Goal: Information Seeking & Learning: Learn about a topic

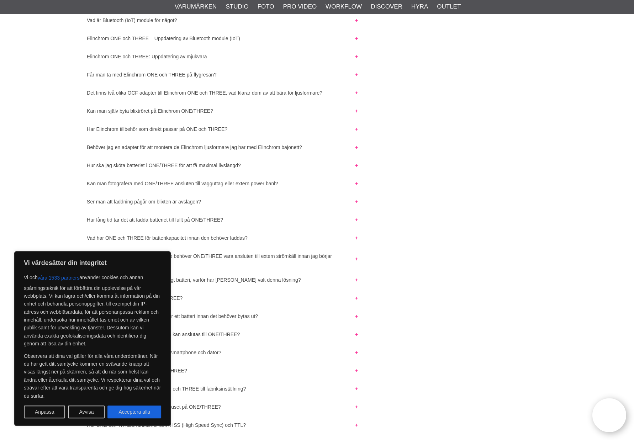
scroll to position [173, 0]
click at [194, 160] on button "Hur ska jag sköta batteriet i ONE/THREE för att få maximal livslängd?" at bounding box center [222, 162] width 284 height 9
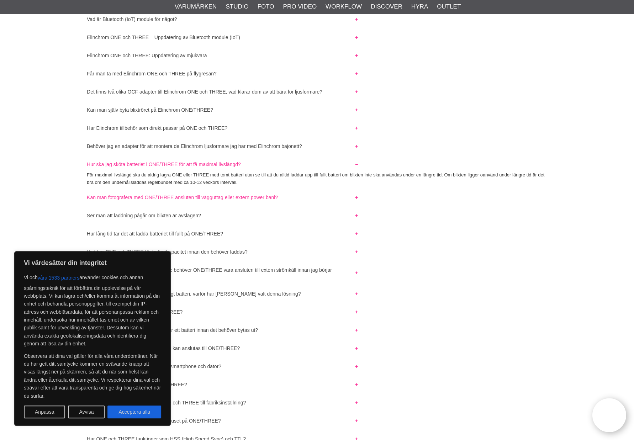
click at [249, 191] on button "Kan man fotografera med ONE/THREE ansluten till vägguttag eller extern power ba…" at bounding box center [222, 195] width 284 height 9
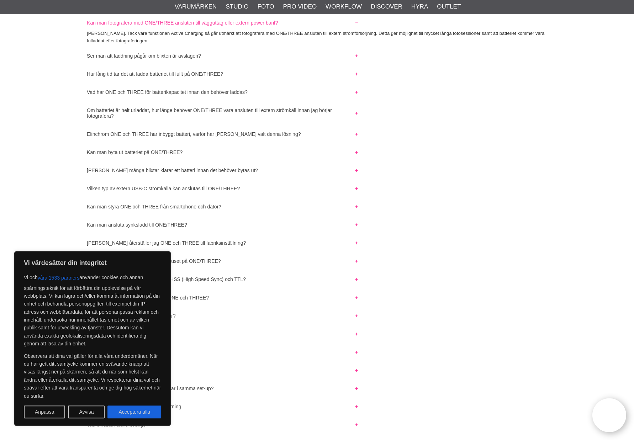
scroll to position [348, 0]
click at [157, 146] on button "Kan man byta ut batteriet på ONE/THREE?" at bounding box center [222, 150] width 284 height 9
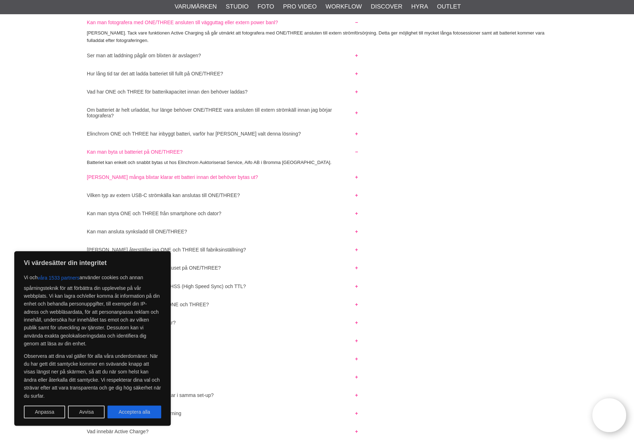
click at [213, 171] on button "[PERSON_NAME] många blixtar klarar ett batteri innan det behöver bytas ut?" at bounding box center [222, 175] width 284 height 9
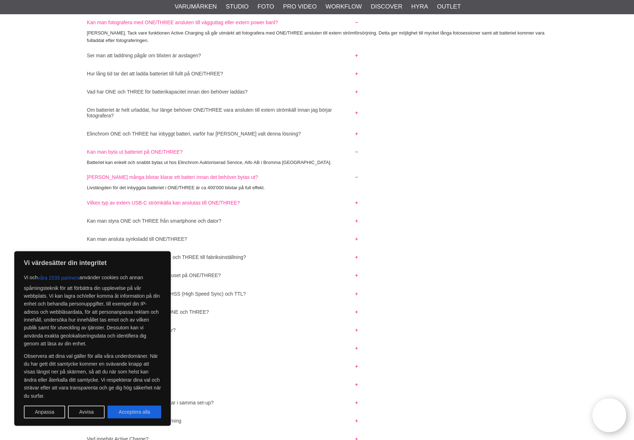
click at [217, 197] on button "Vilken typ av extern USB-C strömkälla kan anslutas till ONE/THREE?" at bounding box center [222, 201] width 284 height 9
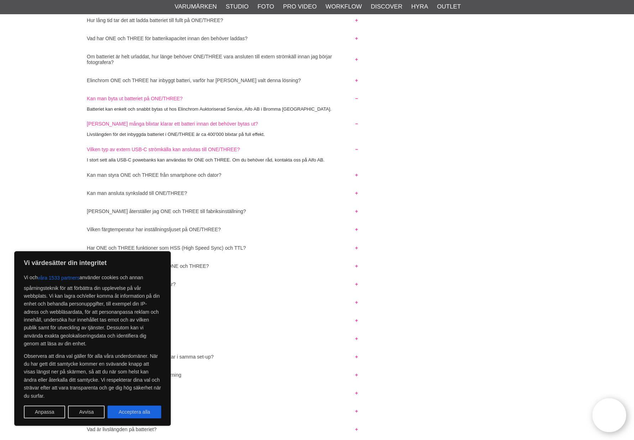
scroll to position [403, 0]
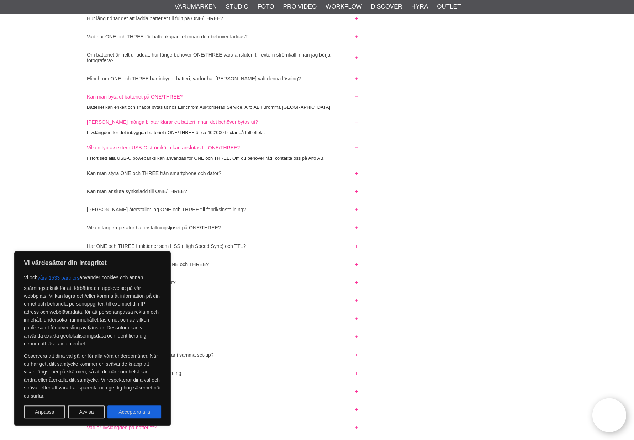
drag, startPoint x: 127, startPoint y: 415, endPoint x: 133, endPoint y: 409, distance: 8.3
click at [127, 415] on button "Acceptera alla" at bounding box center [135, 412] width 54 height 13
checkbox input "true"
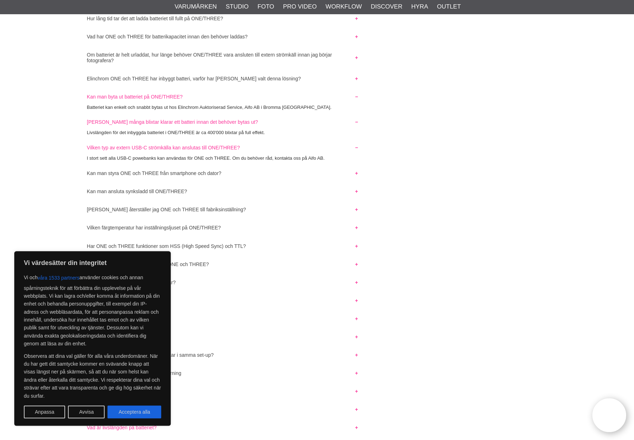
checkbox input "true"
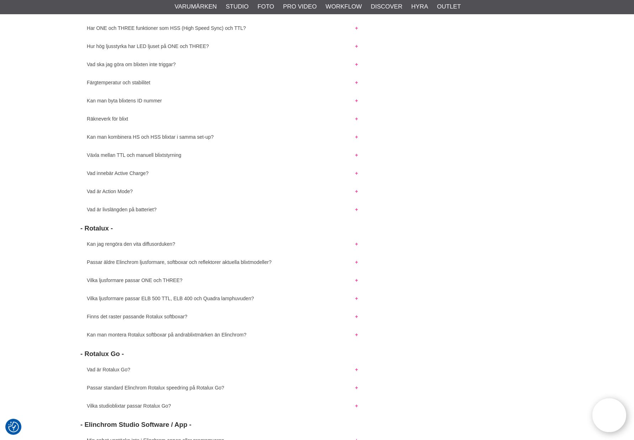
scroll to position [622, 0]
click at [614, 412] on button "Open twise" at bounding box center [609, 415] width 37 height 37
click at [616, 427] on button "Open twise" at bounding box center [617, 423] width 22 height 22
click at [613, 412] on button "Open twise" at bounding box center [609, 415] width 37 height 37
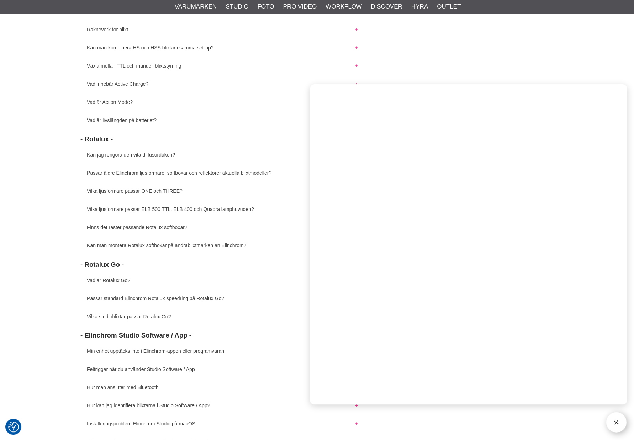
scroll to position [713, 0]
